Goal: Task Accomplishment & Management: Manage account settings

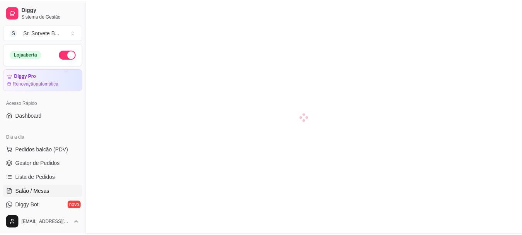
scroll to position [116, 0]
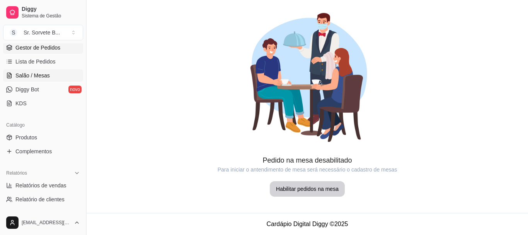
click at [58, 46] on span "Gestor de Pedidos" at bounding box center [37, 48] width 45 height 8
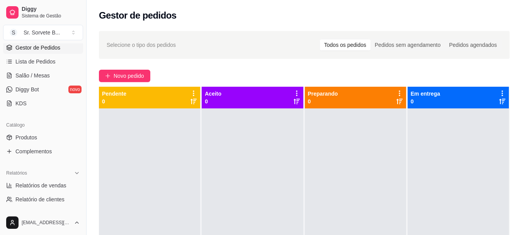
click at [500, 100] on icon at bounding box center [503, 101] width 6 height 5
click at [500, 101] on icon at bounding box center [503, 101] width 6 height 6
click at [502, 93] on icon at bounding box center [503, 92] width 2 height 5
click at [493, 162] on div at bounding box center [458, 225] width 101 height 235
click at [37, 135] on span "Produtos" at bounding box center [26, 137] width 22 height 8
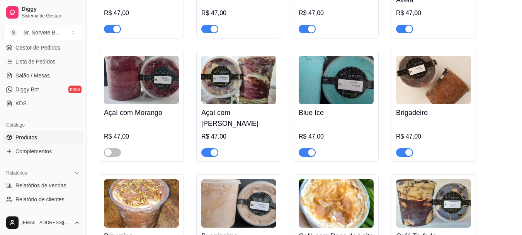
scroll to position [1154, 0]
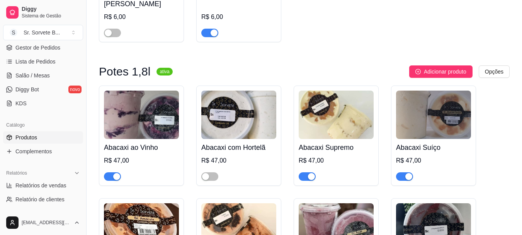
click at [312, 173] on div "button" at bounding box center [311, 176] width 7 height 7
